Goal: Transaction & Acquisition: Purchase product/service

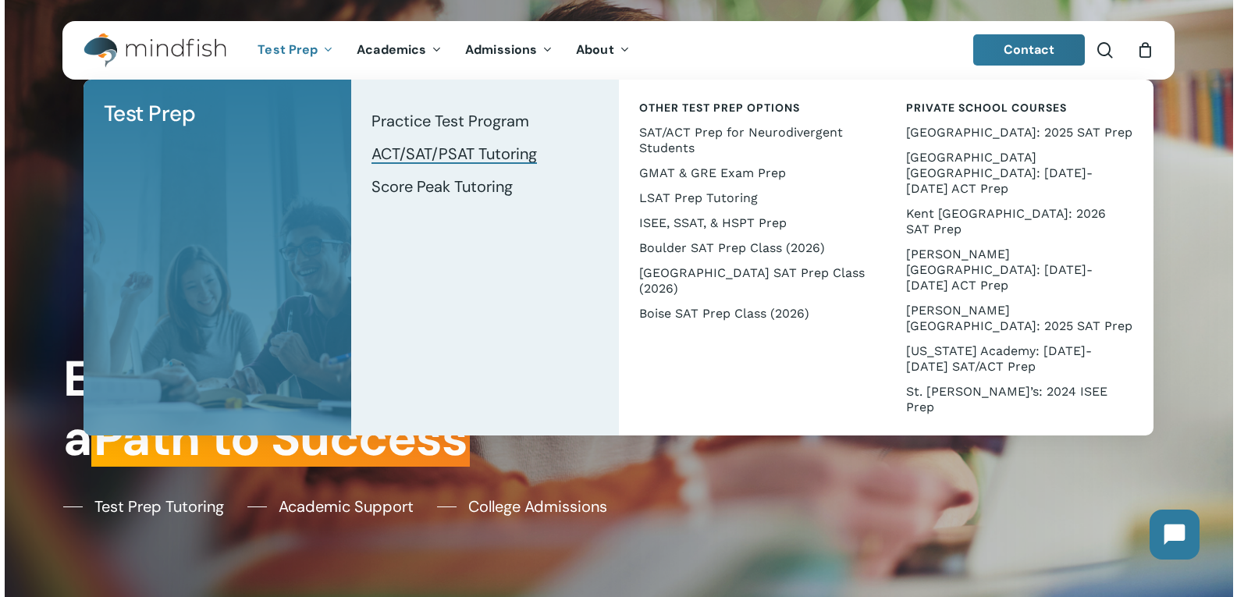
click at [480, 156] on span "ACT/SAT/PSAT Tutoring" at bounding box center [453, 154] width 165 height 20
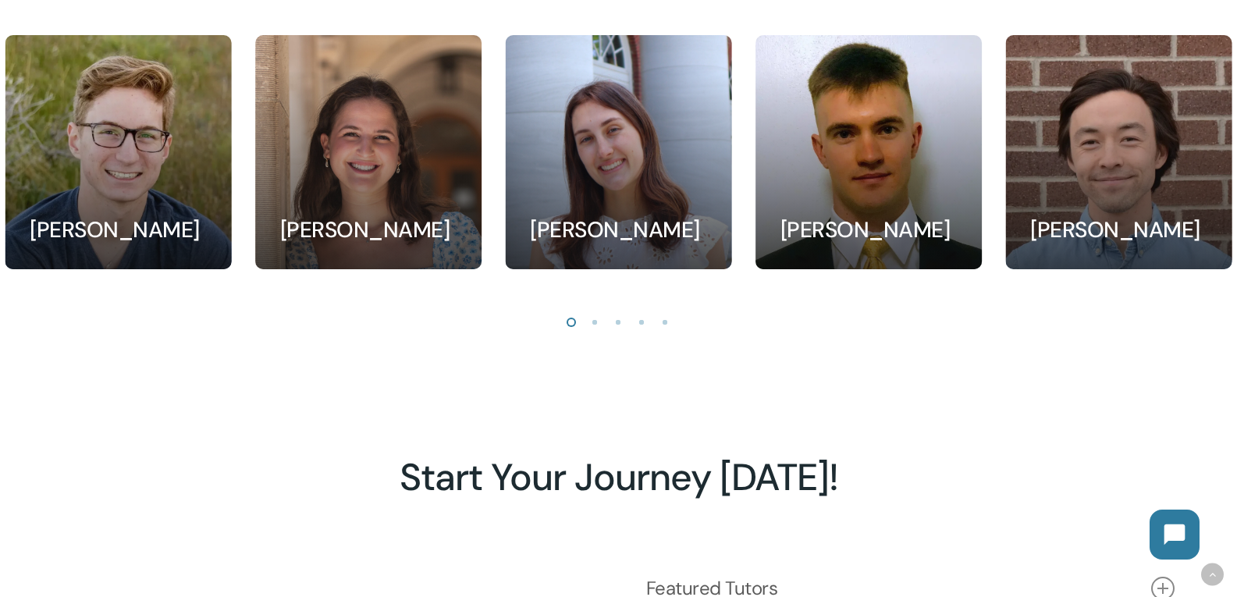
scroll to position [1560, 0]
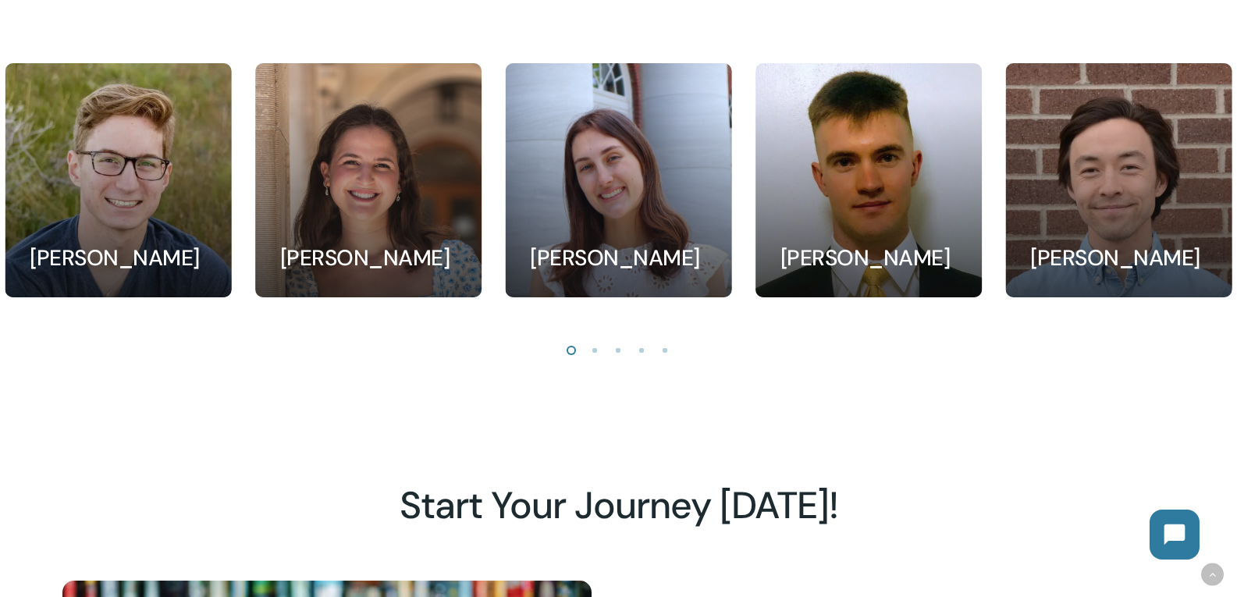
click at [596, 354] on li "Page dot 2" at bounding box center [595, 349] width 23 height 23
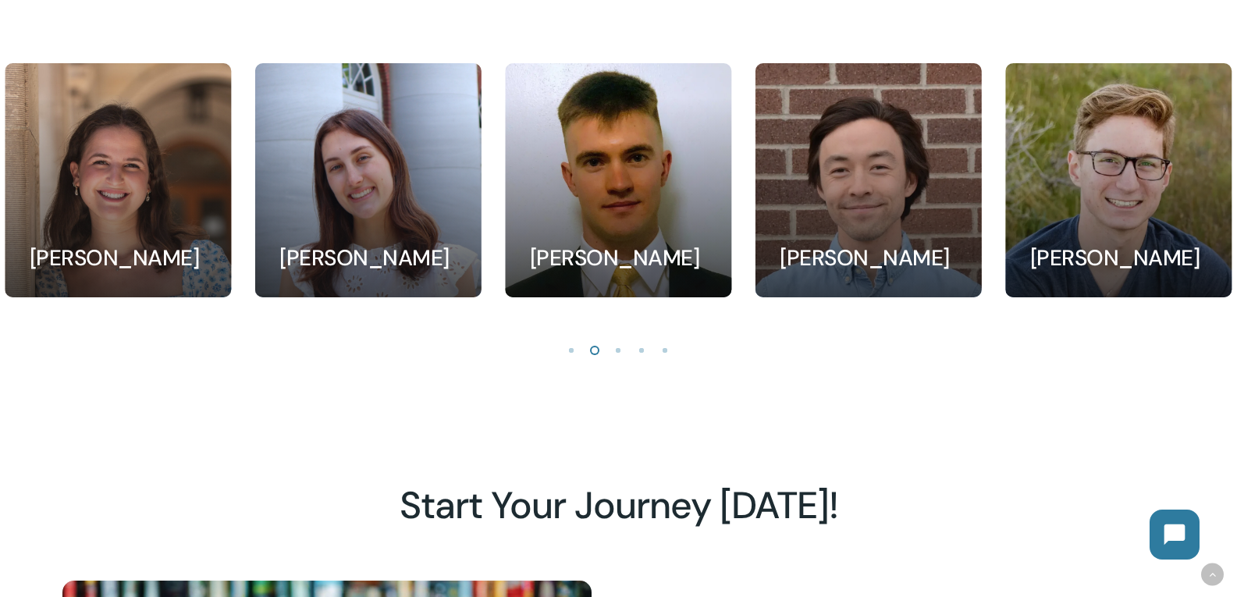
click at [616, 357] on li "Page dot 3" at bounding box center [618, 349] width 23 height 23
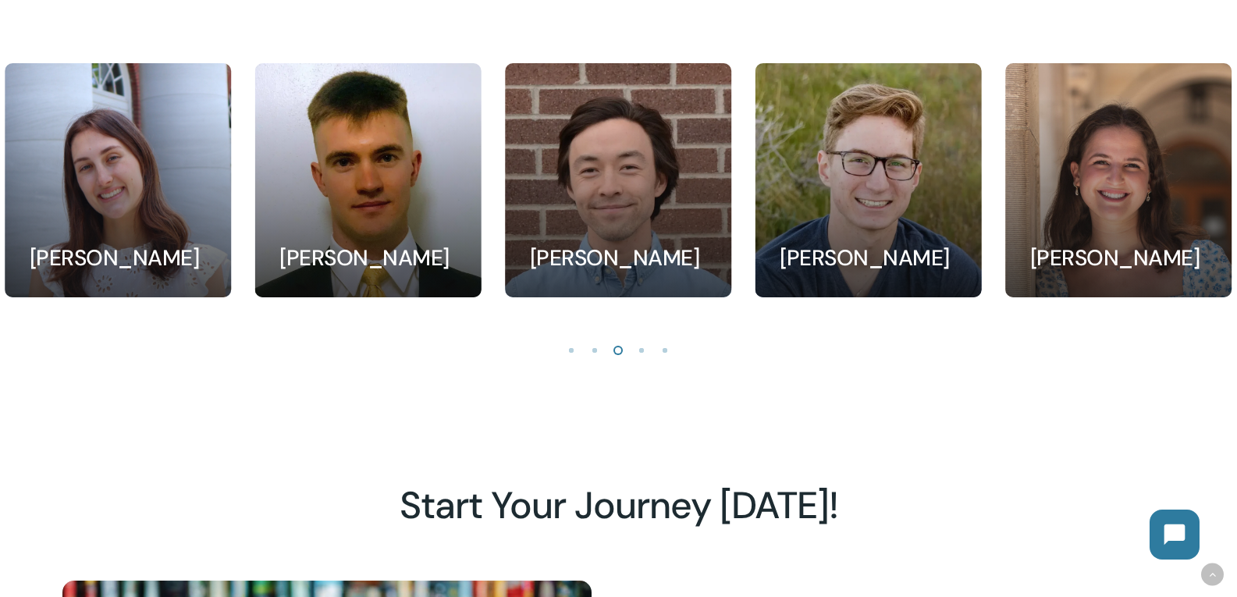
click at [640, 354] on li "Page dot 4" at bounding box center [641, 349] width 23 height 23
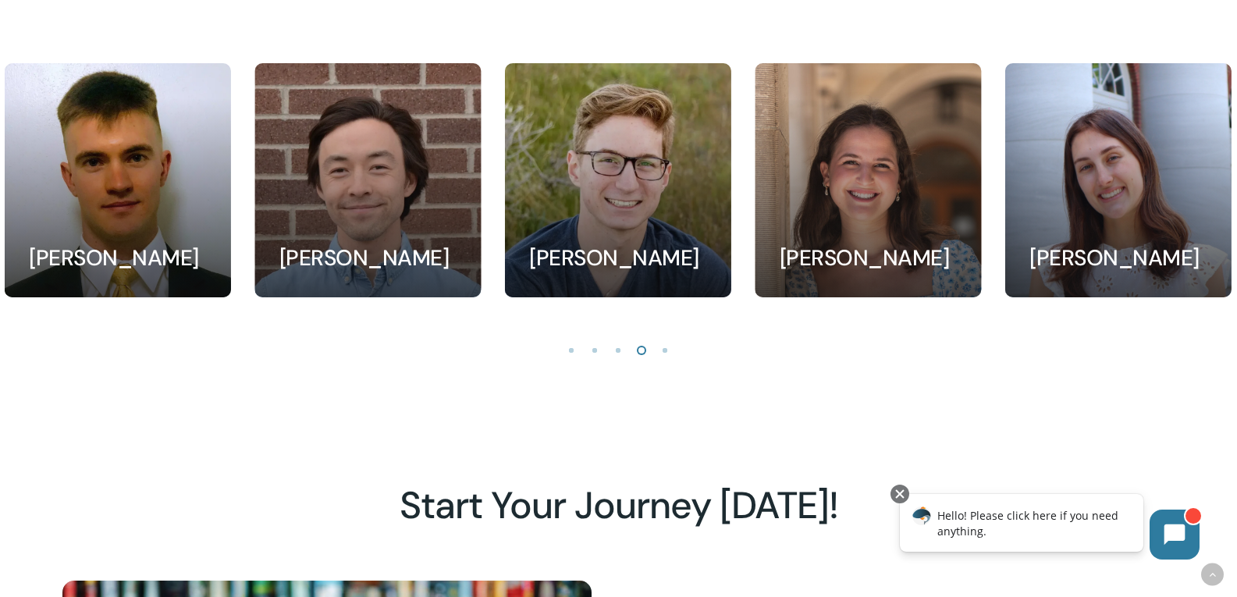
click at [663, 361] on li "Page dot 5" at bounding box center [665, 349] width 23 height 23
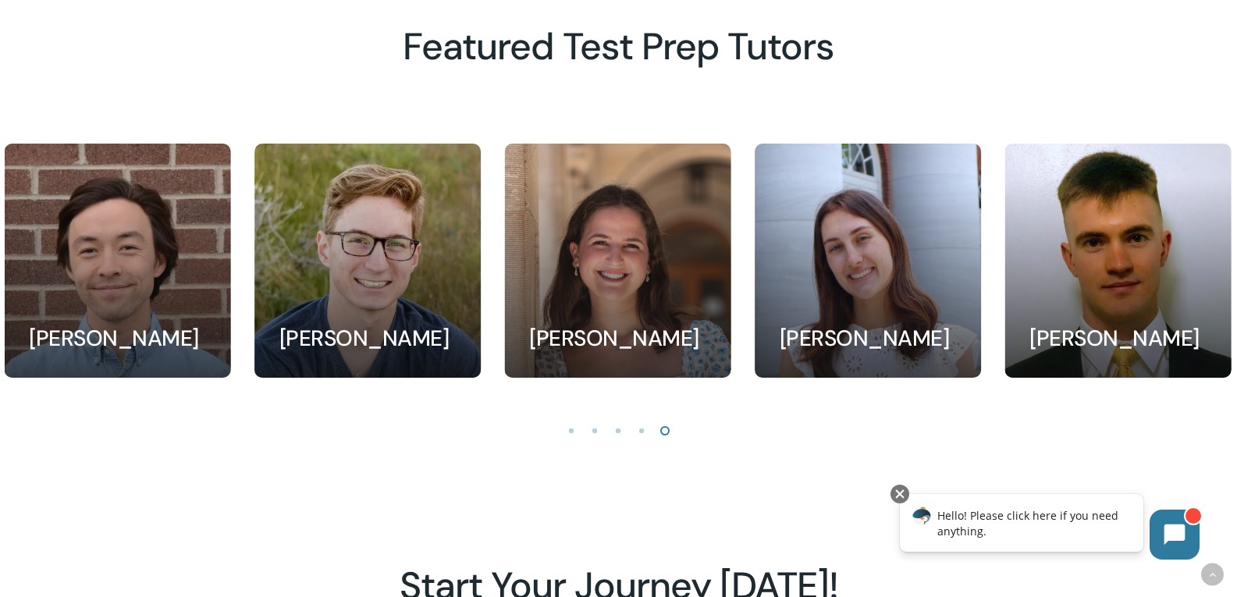
scroll to position [1530, 0]
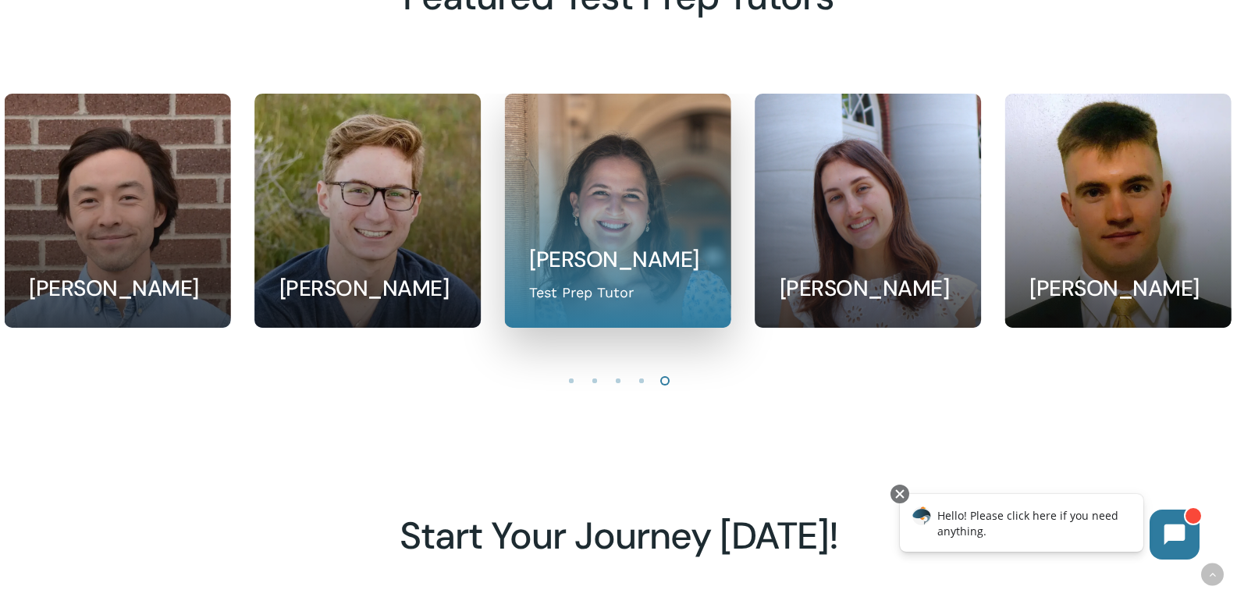
click at [578, 201] on link at bounding box center [617, 210] width 225 height 233
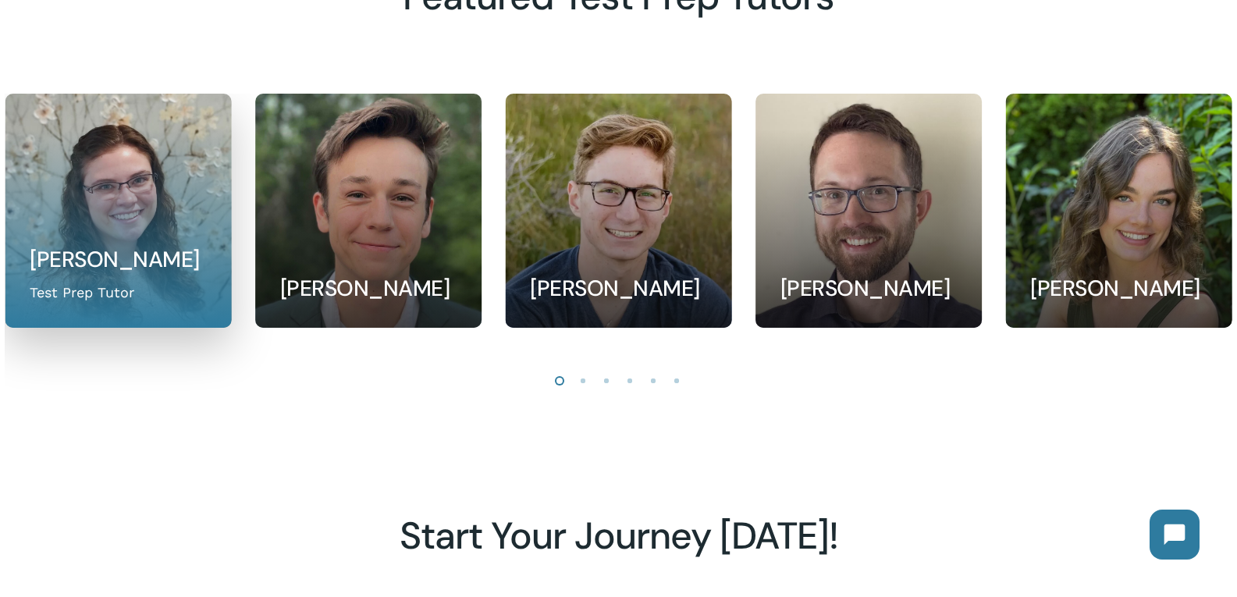
click at [106, 183] on link at bounding box center [117, 210] width 225 height 233
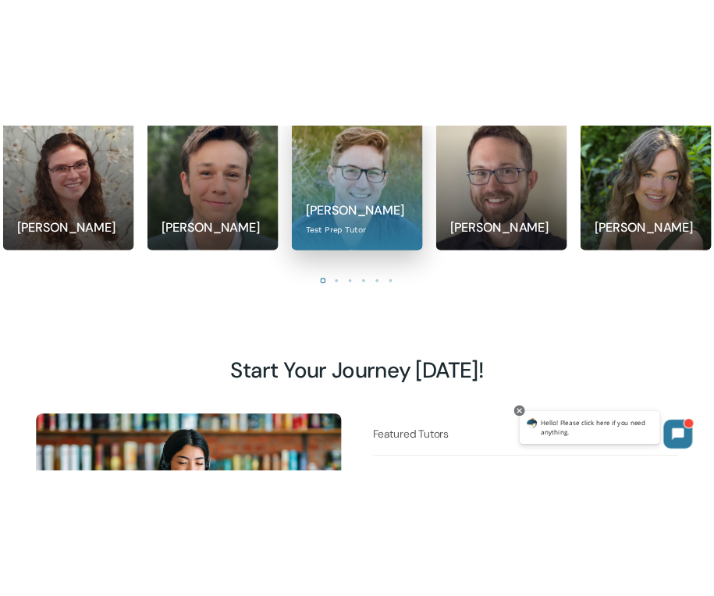
scroll to position [1530, 0]
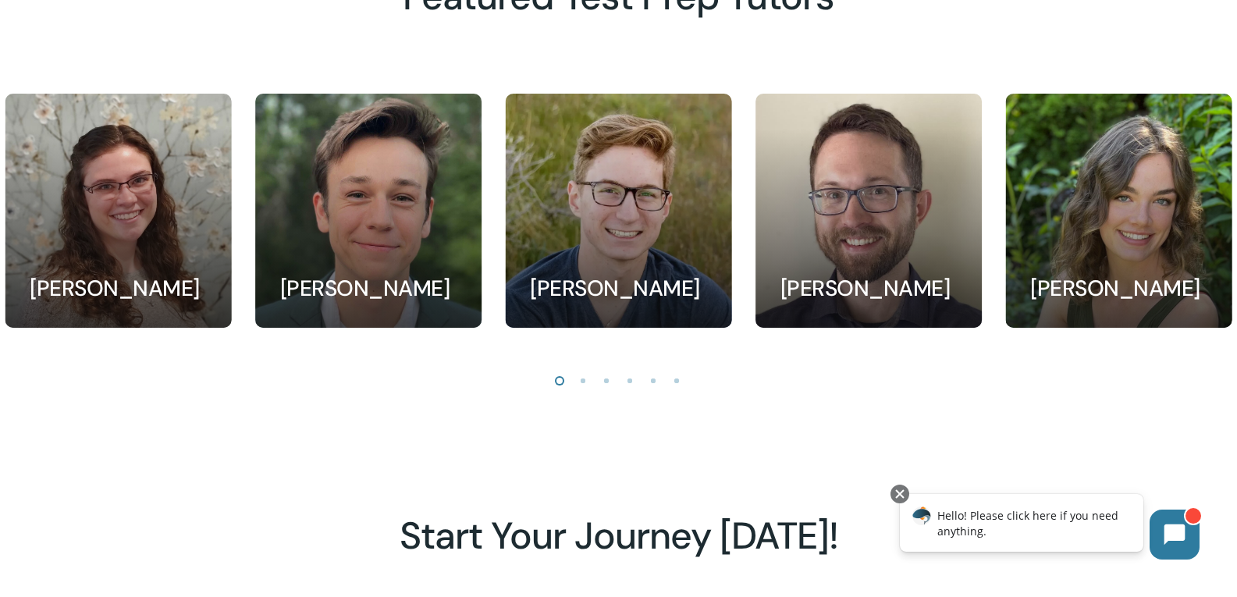
click at [676, 391] on li "Page dot 6" at bounding box center [677, 379] width 23 height 23
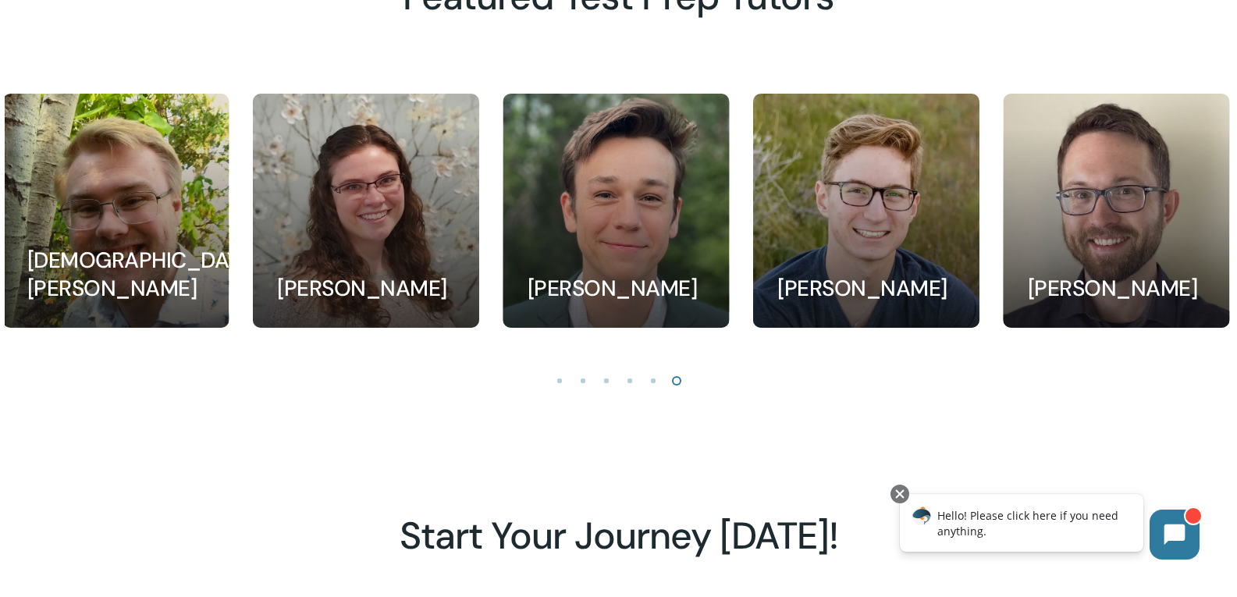
click at [676, 391] on li "Page dot 6" at bounding box center [677, 379] width 23 height 23
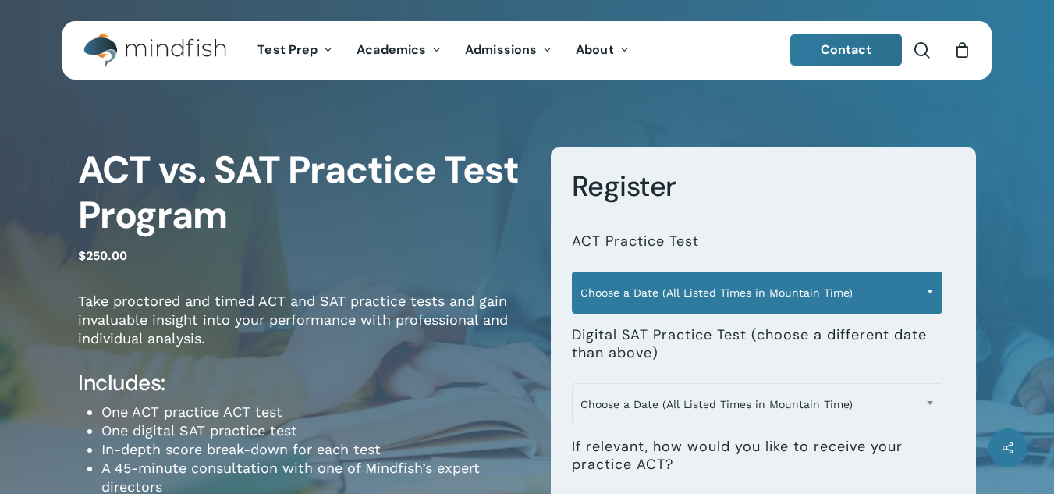
click at [602, 299] on span "Choose a Date (All Listed Times in Mountain Time)" at bounding box center [757, 292] width 369 height 33
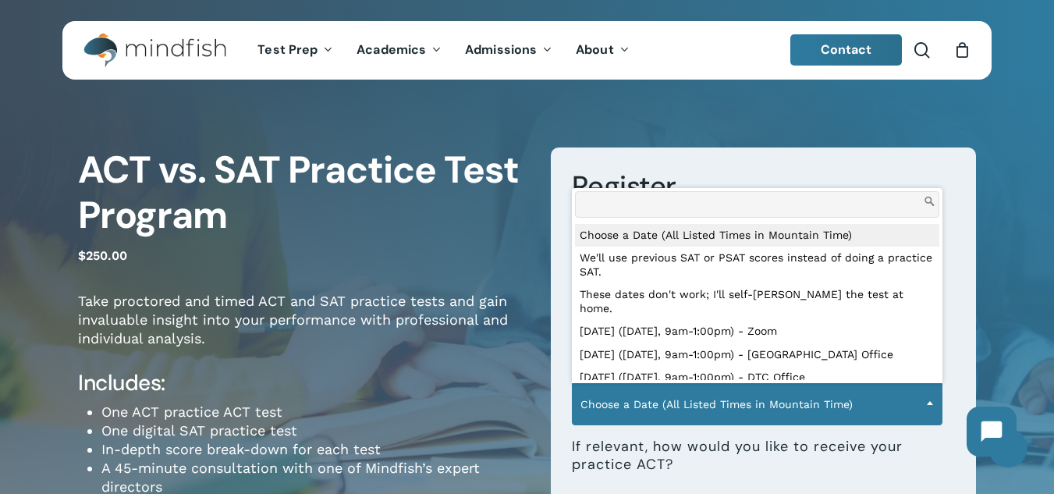
click at [633, 424] on span "Choose a Date (All Listed Times in Mountain Time)" at bounding box center [757, 404] width 371 height 42
click at [633, 416] on span "Choose a Date (All Listed Times in Mountain Time)" at bounding box center [757, 404] width 369 height 33
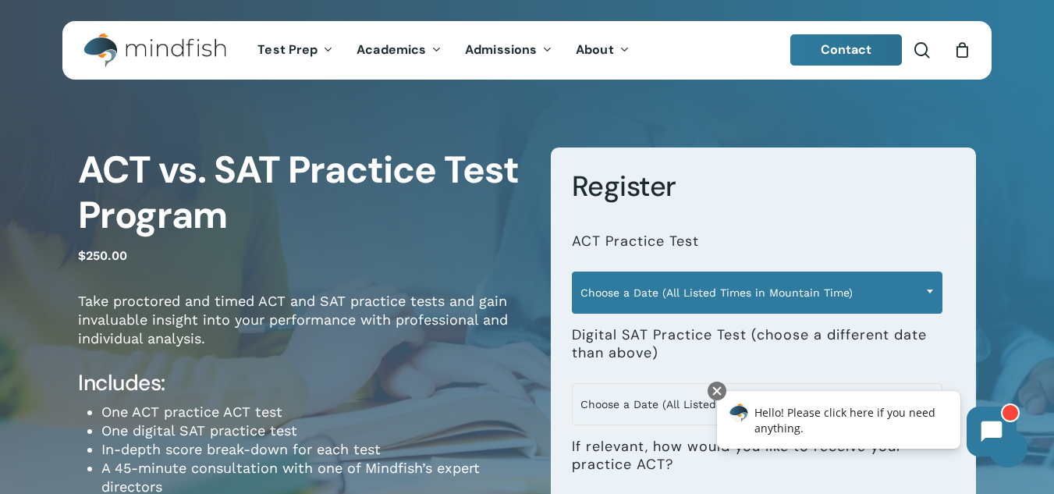
click at [680, 297] on span "Choose a Date (All Listed Times in Mountain Time)" at bounding box center [757, 292] width 369 height 33
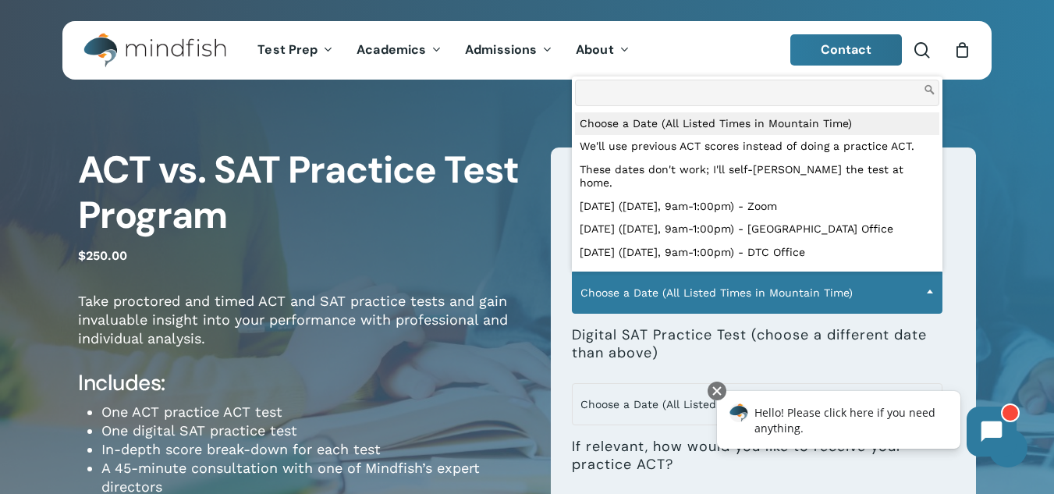
click at [676, 293] on span "Choose a Date (All Listed Times in Mountain Time)" at bounding box center [757, 292] width 369 height 33
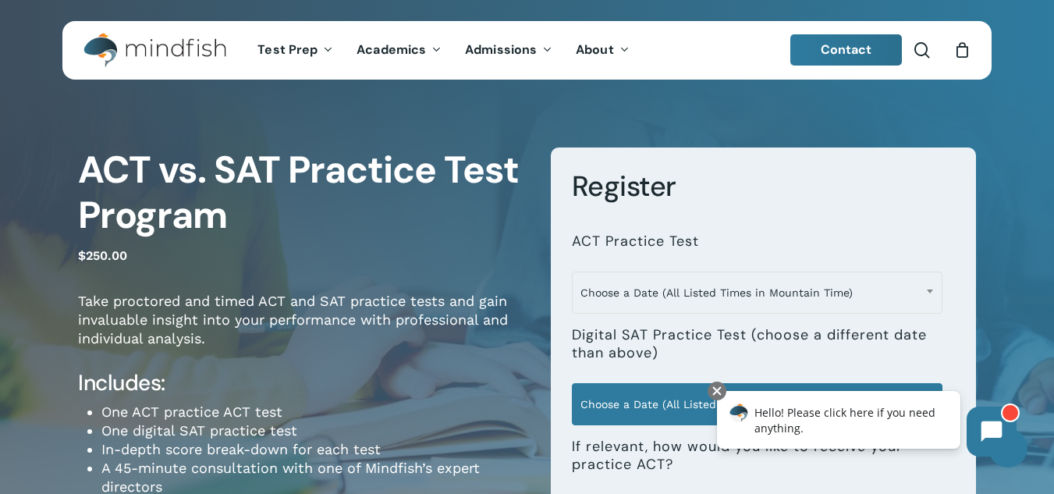
click at [639, 401] on span "Choose a Date (All Listed Times in Mountain Time)" at bounding box center [757, 404] width 369 height 33
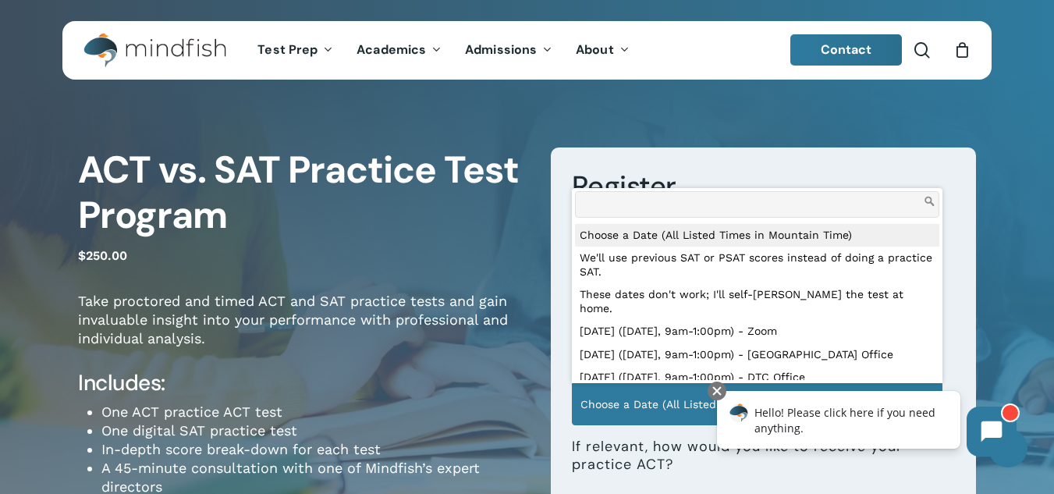
click at [639, 401] on span "Choose a Date (All Listed Times in Mountain Time)" at bounding box center [757, 404] width 369 height 33
